Goal: Obtain resource: Obtain resource

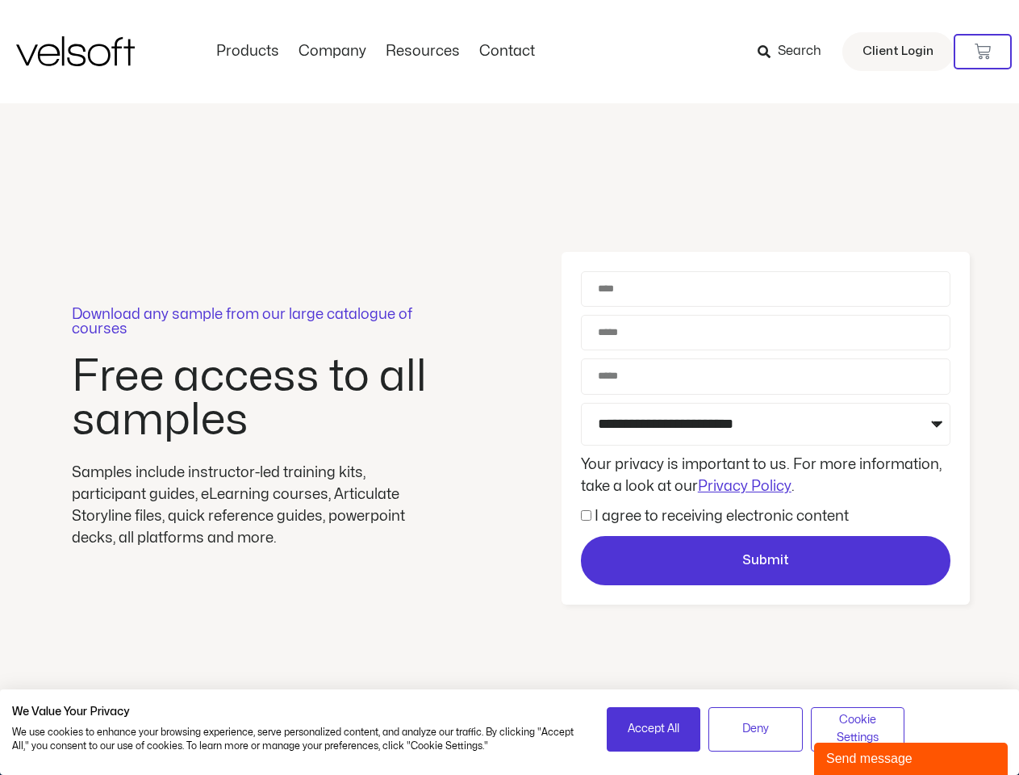
click at [509, 387] on div "Download any sample from our large catalogue of courses Free access to all samp…" at bounding box center [509, 428] width 1019 height 650
click at [983, 52] on icon at bounding box center [983, 52] width 16 height 16
click at [654, 729] on span "Accept All" at bounding box center [654, 729] width 52 height 18
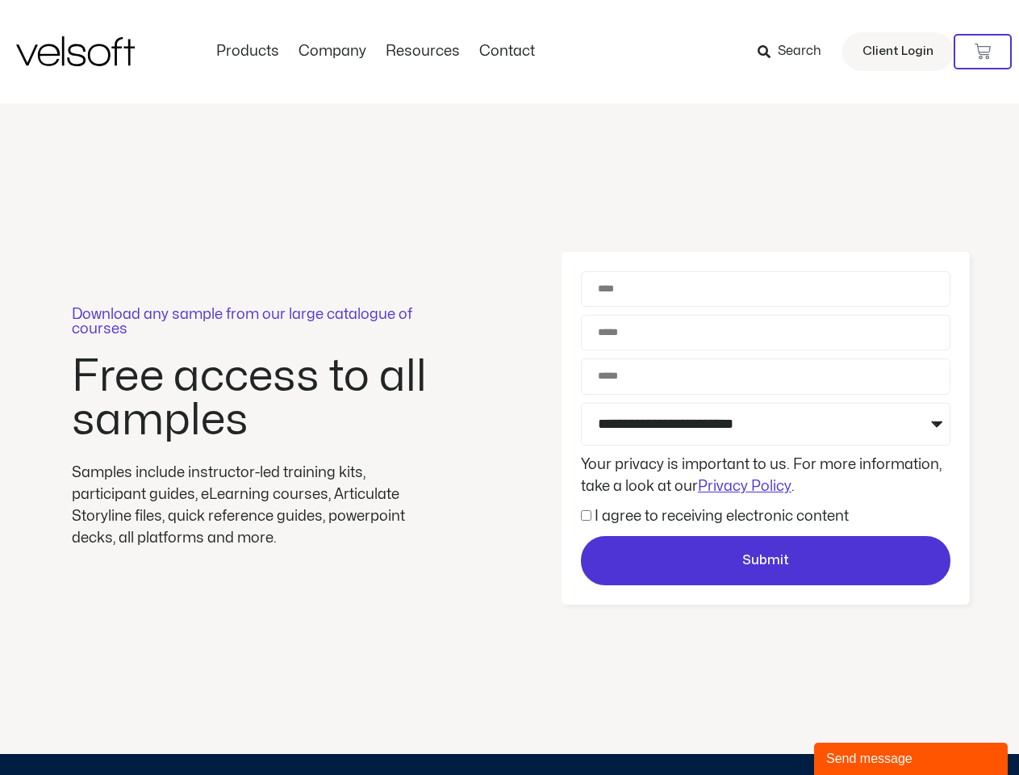
click at [755, 729] on div "Download any sample from our large catalogue of courses Free access to all samp…" at bounding box center [509, 428] width 1019 height 650
click at [858, 729] on div "Download any sample from our large catalogue of courses Free access to all samp…" at bounding box center [509, 428] width 1019 height 650
click at [911, 759] on div "Send message" at bounding box center [910, 758] width 169 height 19
